Goal: Information Seeking & Learning: Learn about a topic

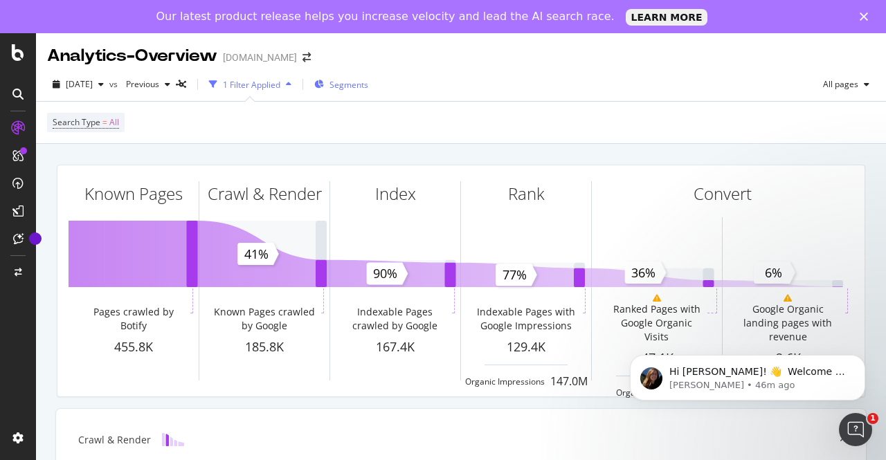
click at [368, 82] on span "Segments" at bounding box center [348, 85] width 39 height 12
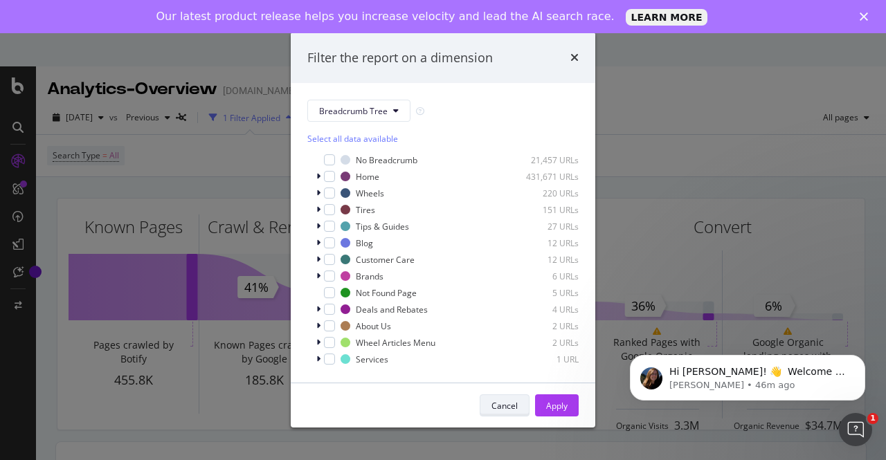
click at [493, 406] on div "Cancel" at bounding box center [504, 406] width 26 height 12
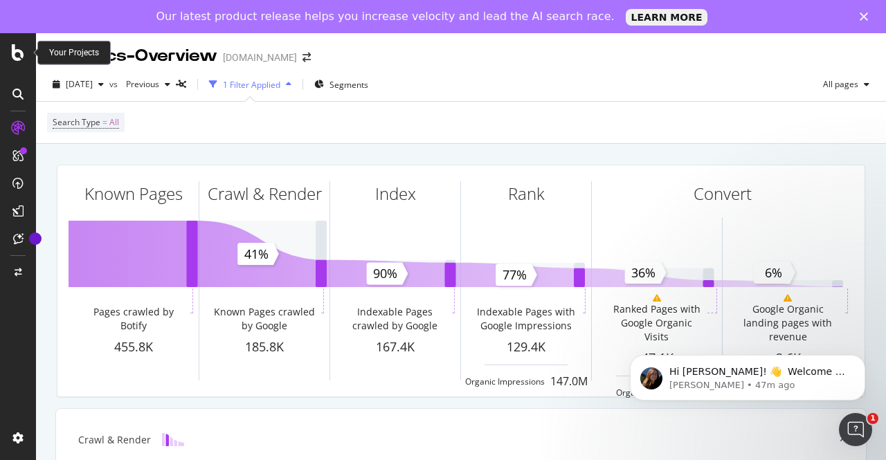
click at [17, 54] on icon at bounding box center [18, 52] width 12 height 17
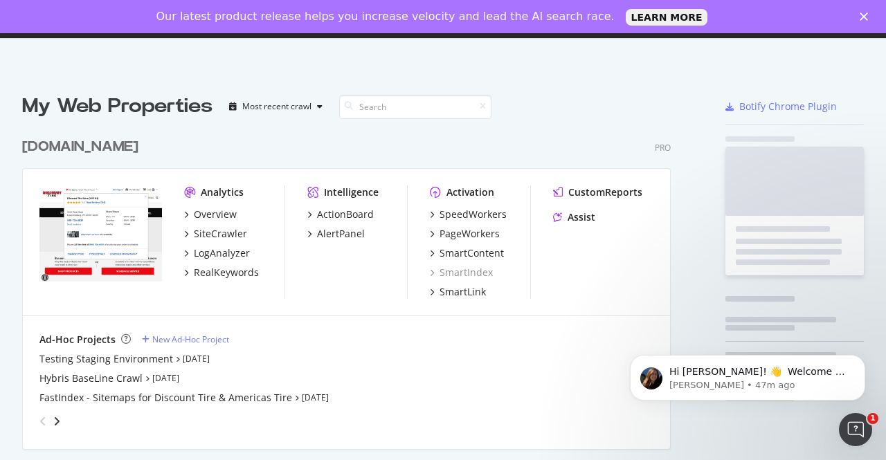
scroll to position [450, 864]
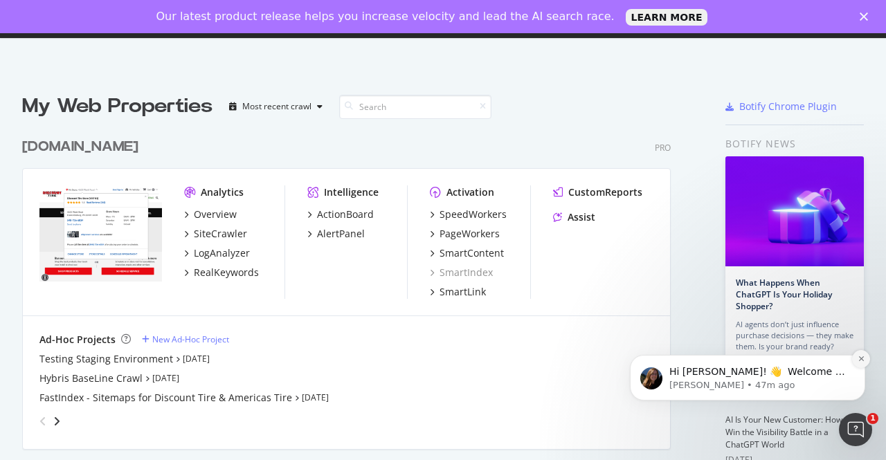
click at [863, 357] on icon "Dismiss notification" at bounding box center [861, 359] width 8 height 8
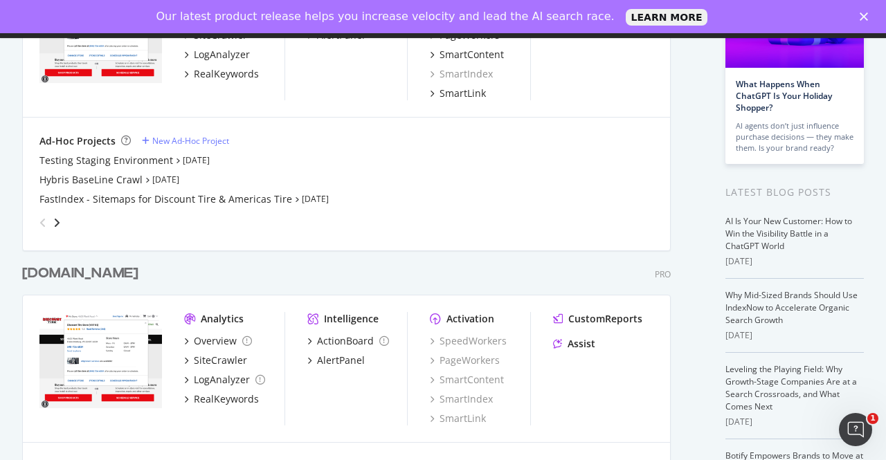
scroll to position [206, 0]
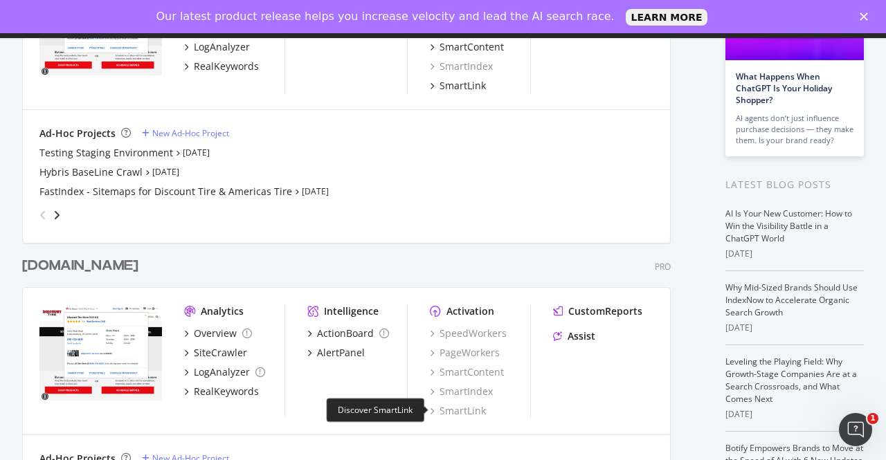
click at [470, 414] on div "SmartLink" at bounding box center [458, 411] width 56 height 14
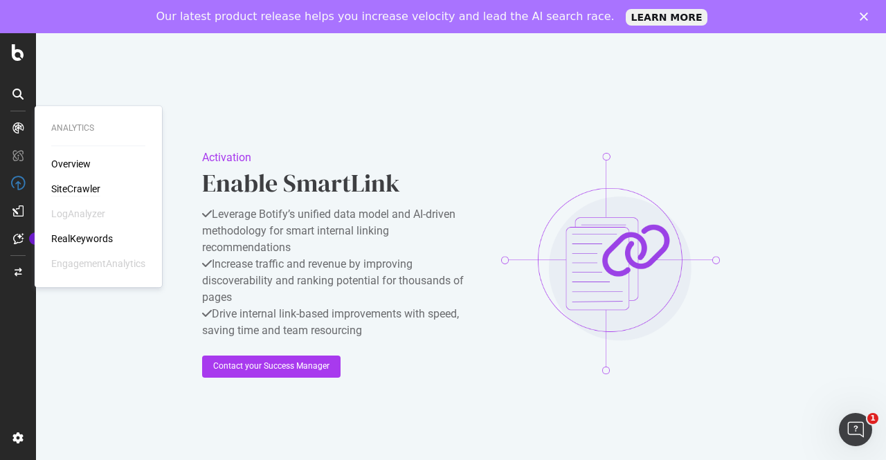
click at [69, 185] on div "SiteCrawler" at bounding box center [75, 189] width 49 height 14
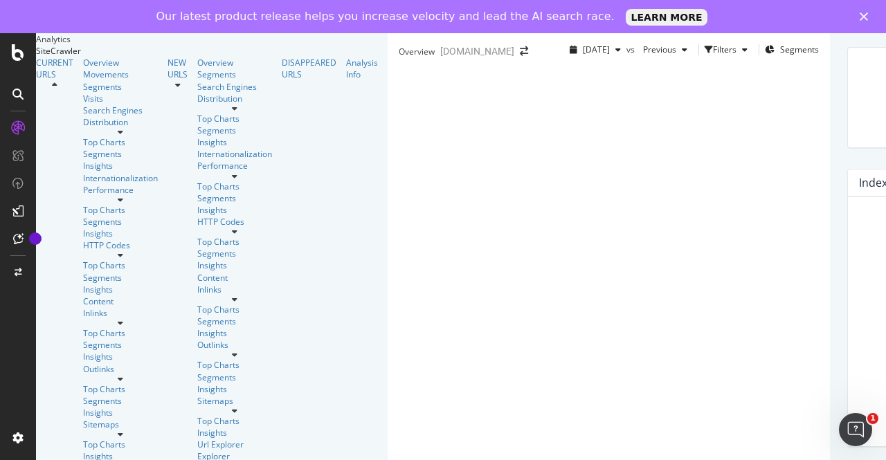
scroll to position [338, 0]
click at [167, 80] on div "NEW URLS" at bounding box center [177, 69] width 20 height 24
